Goal: Task Accomplishment & Management: Complete application form

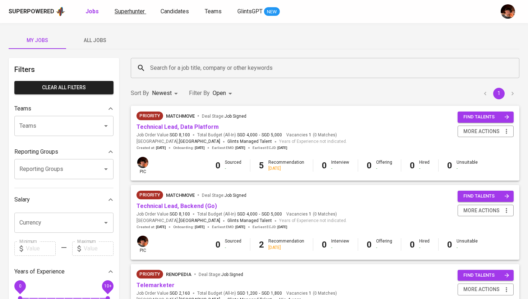
click at [129, 11] on span "Superhunter" at bounding box center [130, 11] width 30 height 7
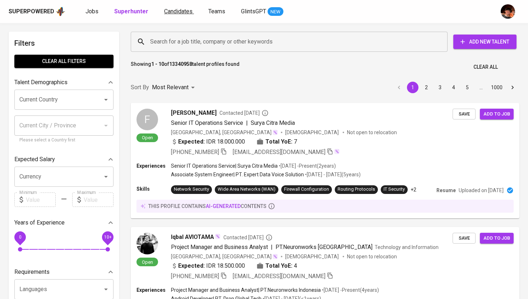
click at [164, 10] on span "Candidates" at bounding box center [178, 11] width 28 height 7
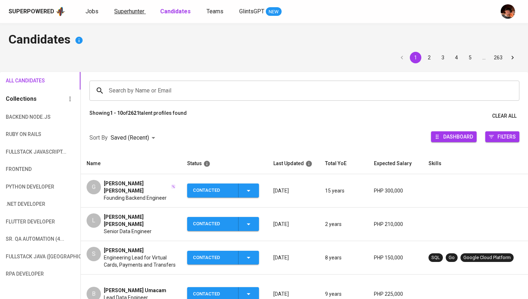
click at [133, 9] on span "Superhunter" at bounding box center [129, 11] width 30 height 7
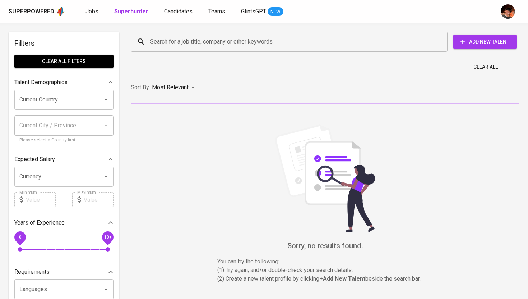
click at [165, 58] on div "Clear All" at bounding box center [324, 65] width 397 height 18
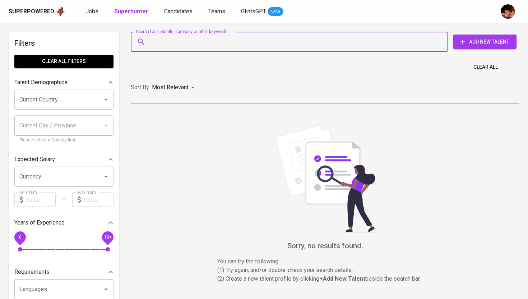
click at [170, 43] on input "Search for a job title, company or other keywords" at bounding box center [290, 42] width 285 height 14
paste input "[EMAIL_ADDRESS][DOMAIN_NAME]"
type input "[EMAIL_ADDRESS][DOMAIN_NAME]"
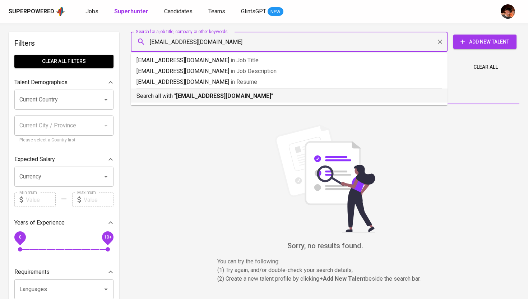
click at [181, 97] on b "[EMAIL_ADDRESS][DOMAIN_NAME]" at bounding box center [223, 95] width 95 height 7
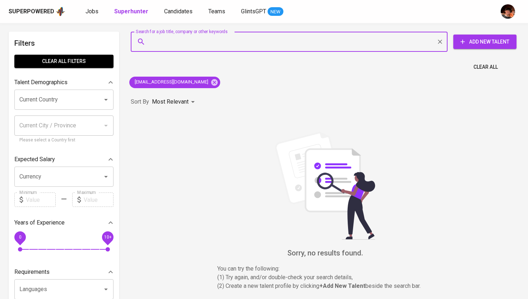
click at [483, 45] on span "Add New Talent" at bounding box center [485, 41] width 52 height 9
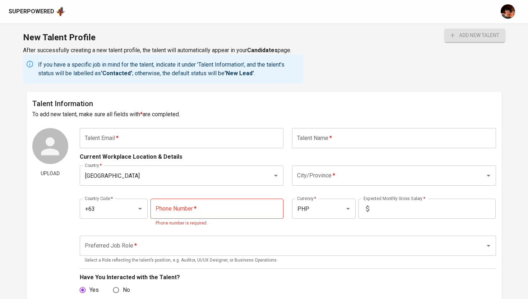
click at [220, 142] on input "text" at bounding box center [182, 138] width 204 height 20
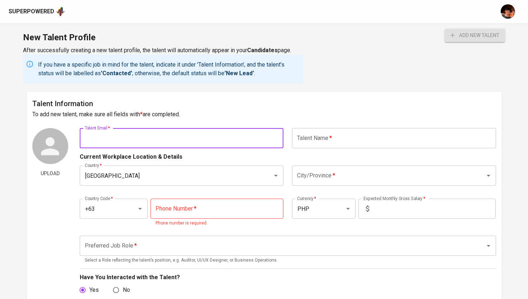
paste input "[EMAIL_ADDRESS][DOMAIN_NAME]"
type input "[EMAIL_ADDRESS][DOMAIN_NAME]"
click at [374, 144] on input "text" at bounding box center [394, 138] width 204 height 20
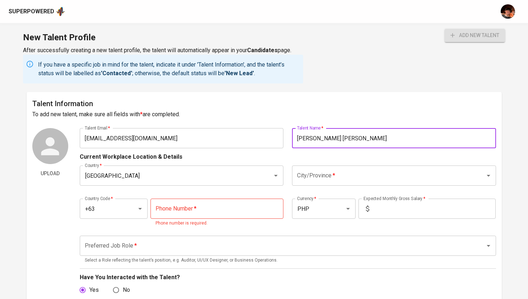
type input "[PERSON_NAME] [PERSON_NAME]"
click at [298, 170] on input "City/Province   *" at bounding box center [383, 175] width 177 height 14
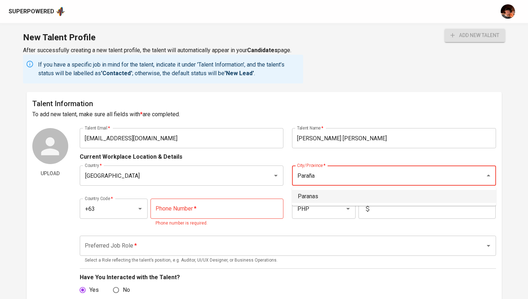
type input "Paraña"
type input "Paranaque"
type input "P"
click at [323, 194] on li "[GEOGRAPHIC_DATA]" at bounding box center [394, 196] width 204 height 13
type input "[GEOGRAPHIC_DATA]"
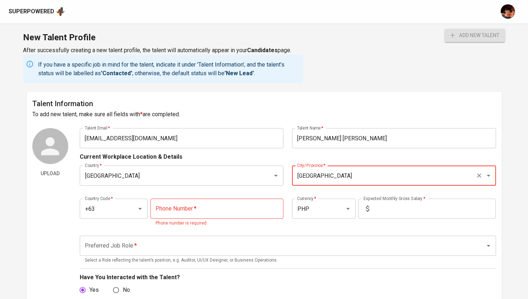
click at [174, 206] on input "tel" at bounding box center [217, 208] width 133 height 20
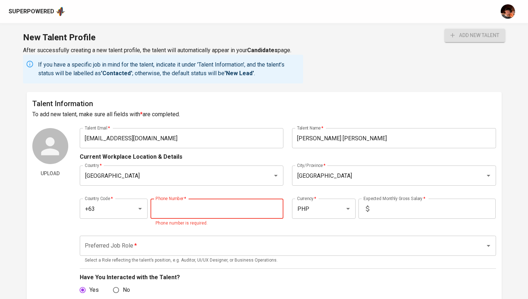
click at [198, 207] on input "tel" at bounding box center [217, 208] width 133 height 20
paste input "[PHONE_NUMBER]"
type input "[PHONE_NUMBER]"
click at [401, 214] on input "text" at bounding box center [434, 208] width 124 height 20
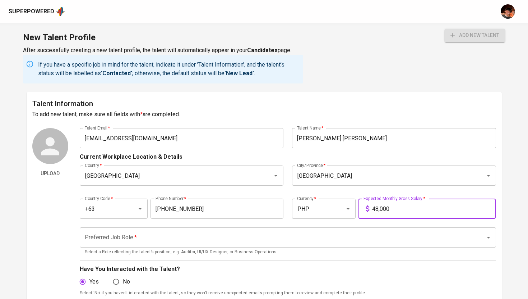
type input "48,000"
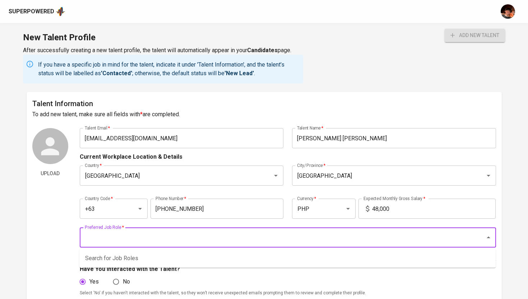
click at [388, 242] on input "Preferred Job Role   *" at bounding box center [278, 237] width 390 height 14
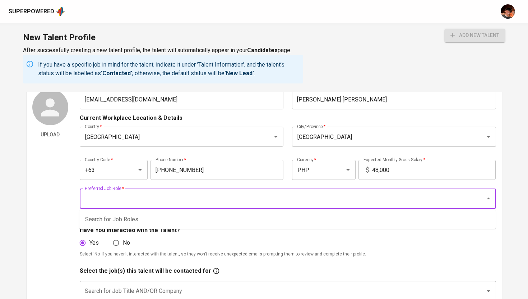
scroll to position [40, 0]
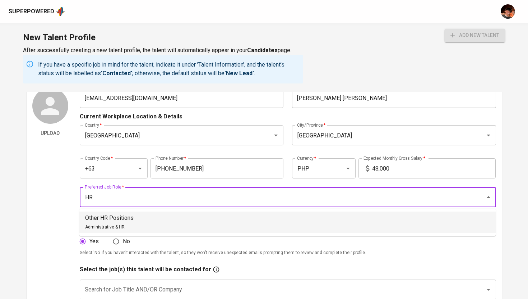
click at [168, 224] on li "Other HR Positions Administrative & HR" at bounding box center [287, 222] width 416 height 22
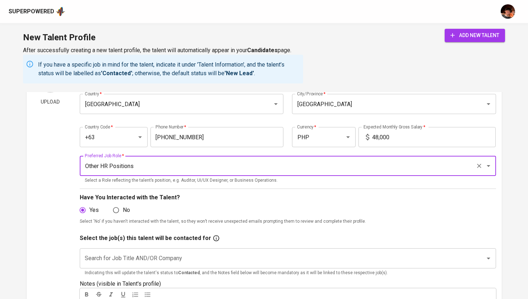
scroll to position [99, 0]
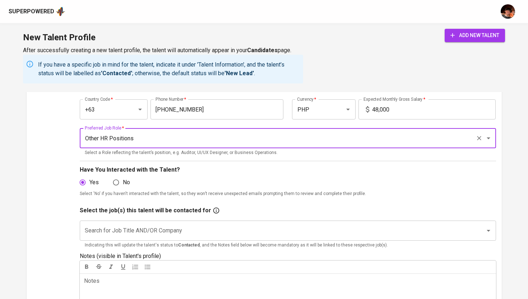
type input "Other HR Positions"
click at [168, 230] on input "Search for Job Title AND/OR Company" at bounding box center [278, 230] width 390 height 14
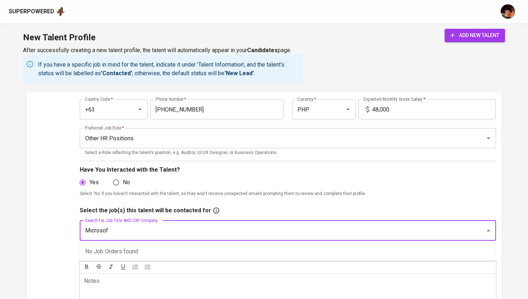
type input "Microsoft"
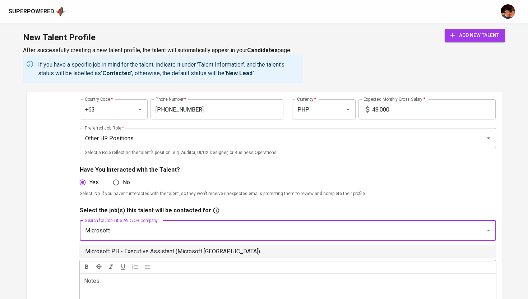
click at [167, 248] on li "Microsoft PH - Executive Assistant (Microsoft [GEOGRAPHIC_DATA])" at bounding box center [287, 251] width 416 height 13
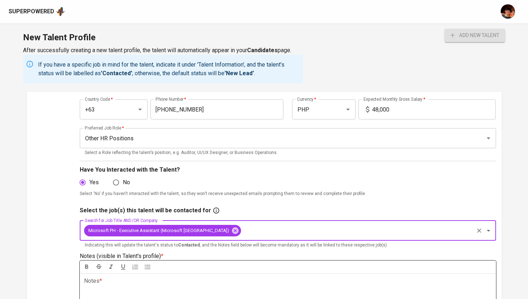
click at [153, 278] on p "Notes * ﻿" at bounding box center [288, 280] width 408 height 9
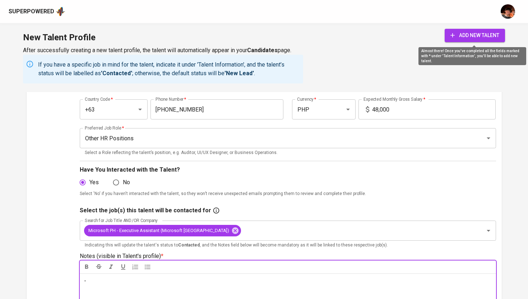
click at [476, 41] on button "add new talent" at bounding box center [475, 35] width 60 height 13
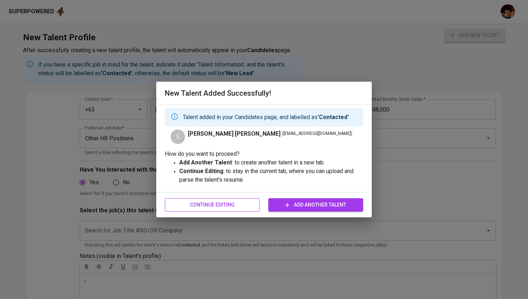
click at [214, 205] on span "Continue Editing" at bounding box center [212, 204] width 83 height 9
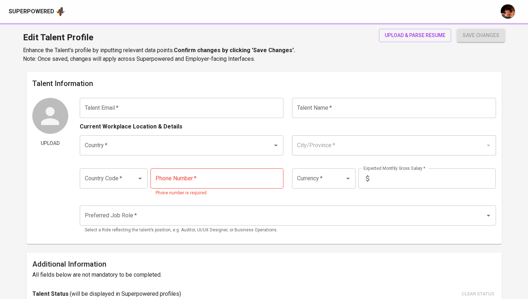
type input "[EMAIL_ADDRESS][DOMAIN_NAME]"
type input "[PERSON_NAME] [PERSON_NAME]"
type input "[GEOGRAPHIC_DATA]"
type input "+63"
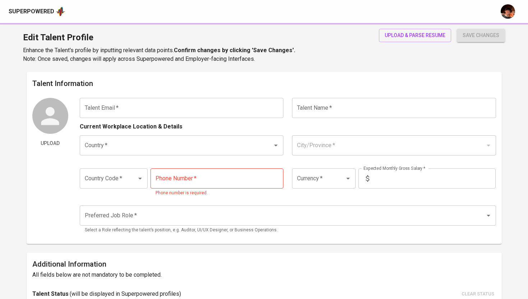
type input "[PHONE_NUMBER]"
type input "PHP"
type input "48,000"
type input "Other HR Positions"
